Goal: Information Seeking & Learning: Learn about a topic

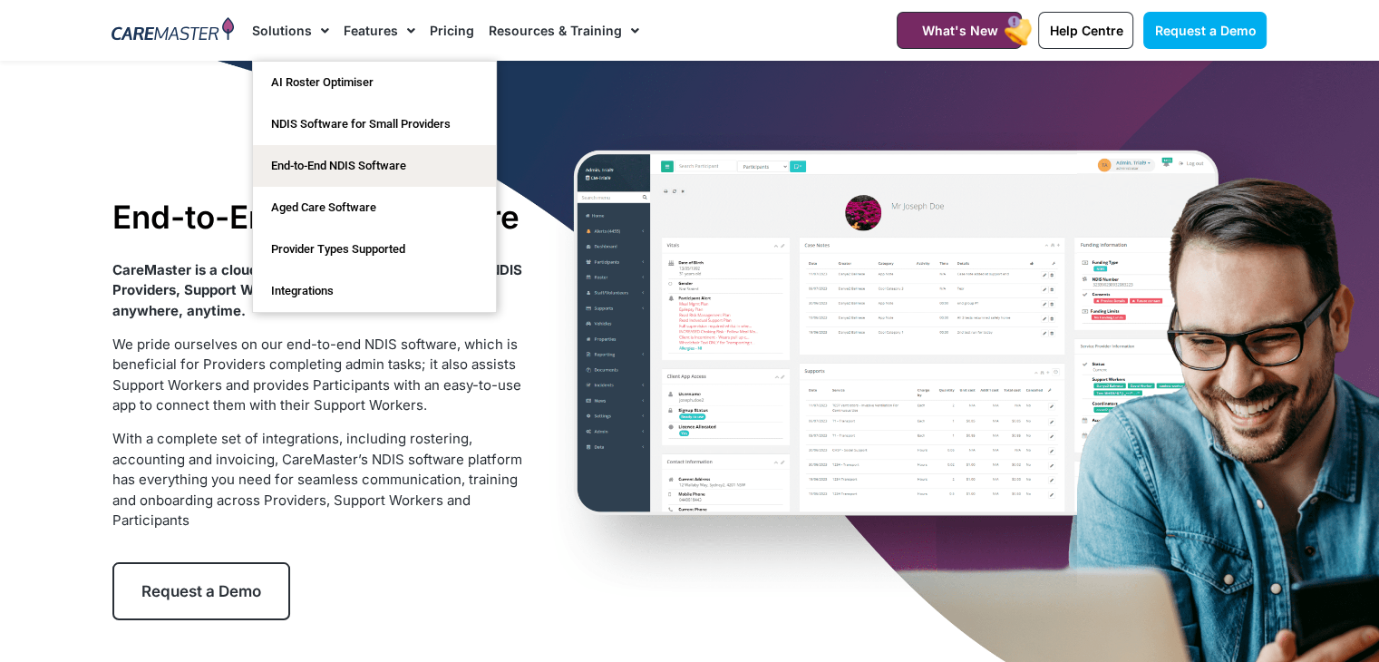
click at [193, 34] on img at bounding box center [172, 30] width 122 height 27
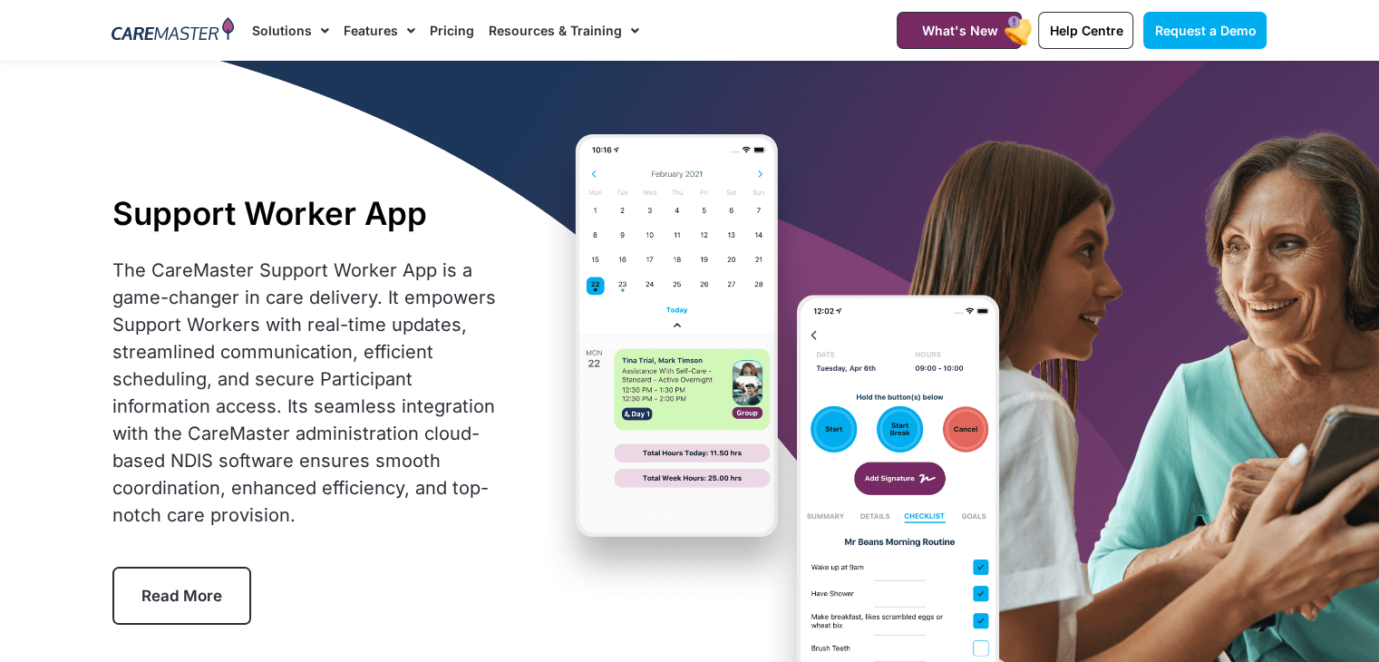
click at [450, 31] on link "Pricing" at bounding box center [452, 30] width 44 height 61
